Goal: Task Accomplishment & Management: Manage account settings

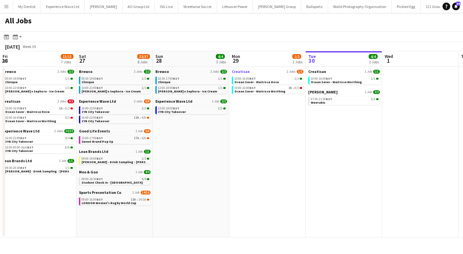
scroll to position [0, 153]
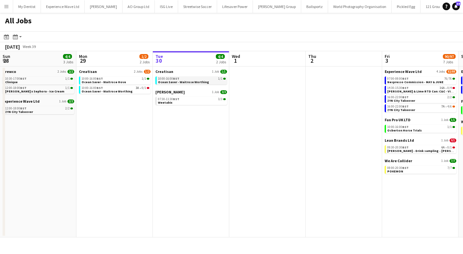
click at [195, 81] on span "Ocean Saver - Waitrose Worthing" at bounding box center [183, 82] width 51 height 4
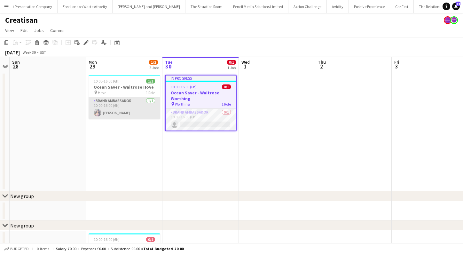
click at [109, 109] on app-card-role "Brand Ambassador [DATE] 10:00-16:00 (6h) [PERSON_NAME]" at bounding box center [125, 108] width 72 height 22
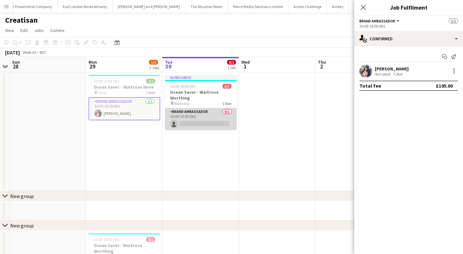
click at [196, 120] on app-card-role "Brand Ambassador 0/1 10:00-16:00 (6h) single-neutral-actions" at bounding box center [201, 119] width 72 height 22
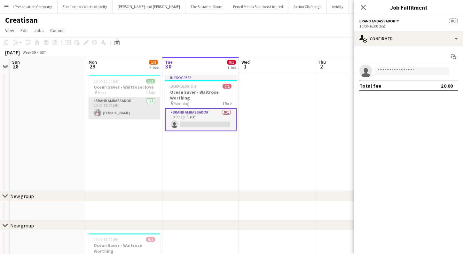
click at [116, 110] on app-card-role "Brand Ambassador [DATE] 10:00-16:00 (6h) [PERSON_NAME]" at bounding box center [125, 108] width 72 height 22
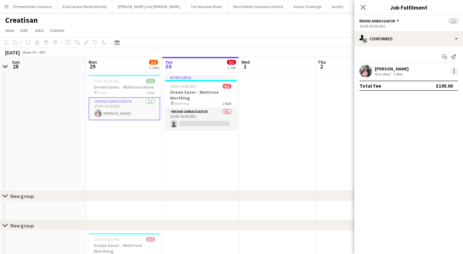
click at [455, 73] on div at bounding box center [454, 71] width 8 height 8
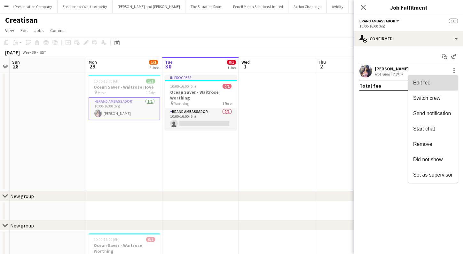
click at [421, 81] on span "Edit fee" at bounding box center [421, 82] width 17 height 5
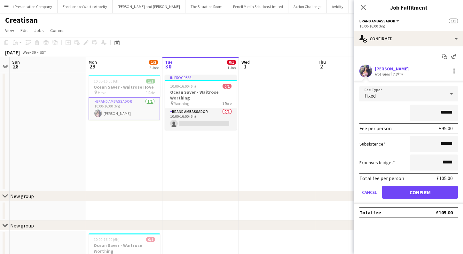
click at [316, 162] on app-date-cell at bounding box center [353, 131] width 76 height 119
